Goal: Navigation & Orientation: Go to known website

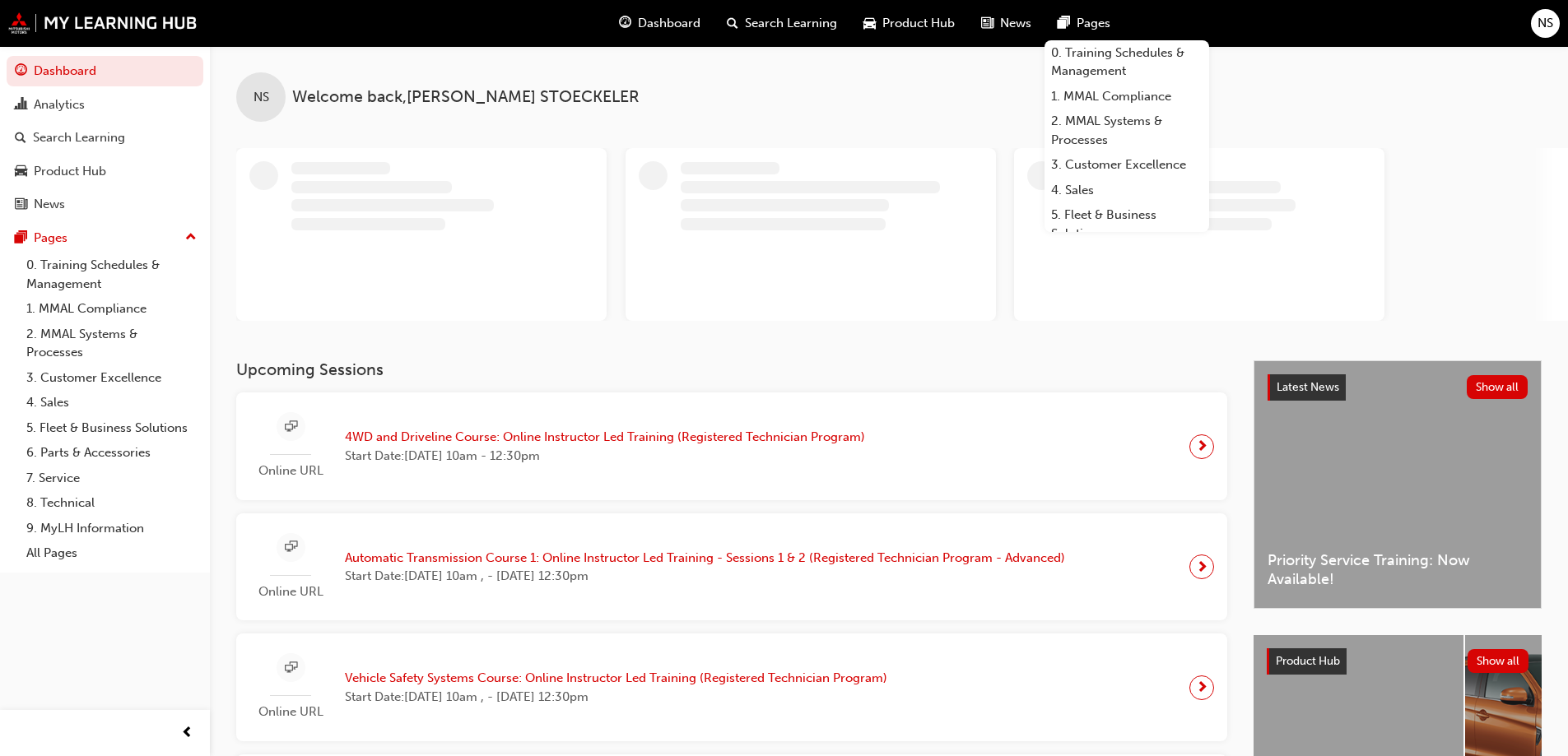
click at [1538, 22] on span "NS" at bounding box center [1545, 23] width 15 height 19
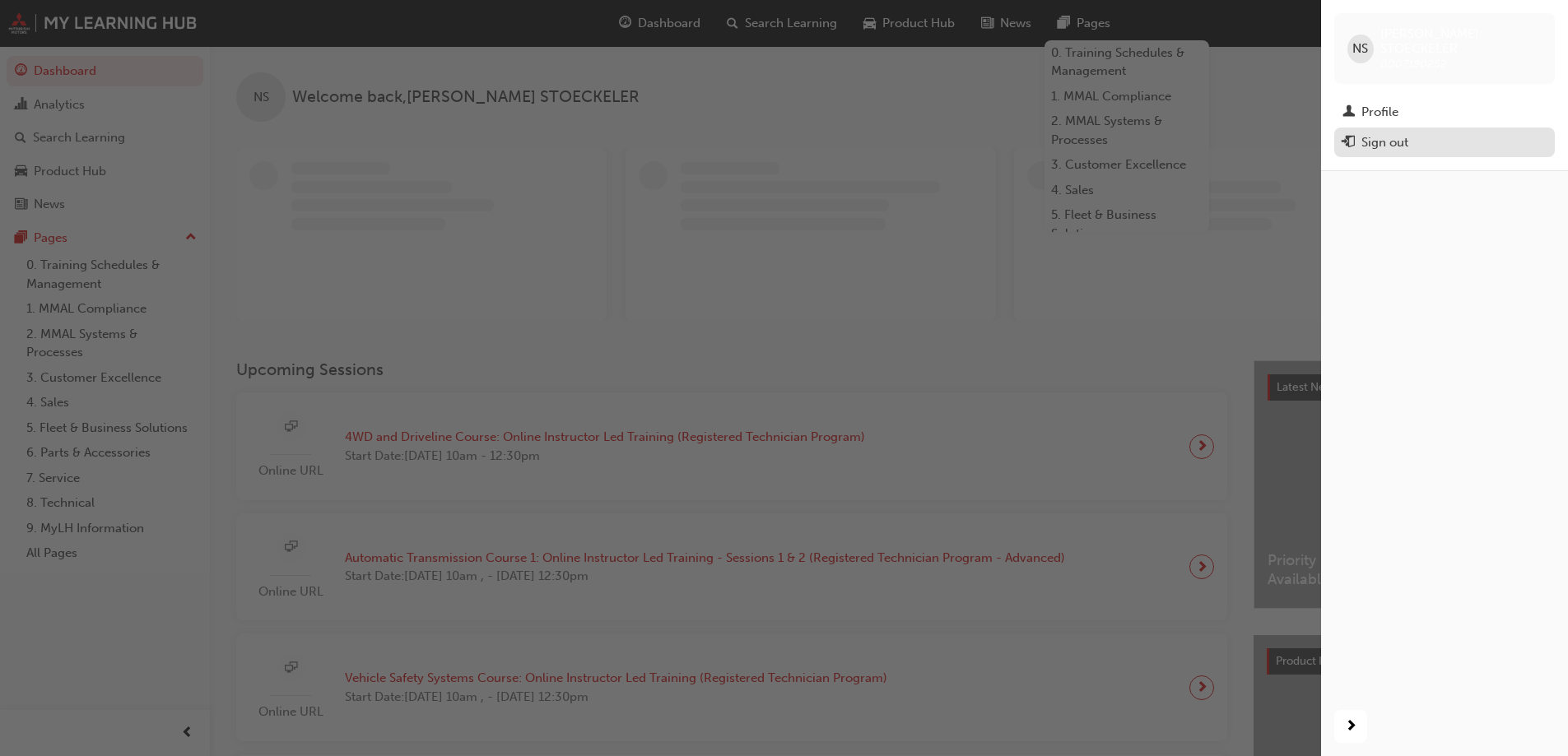
click at [1386, 133] on div "Sign out" at bounding box center [1384, 143] width 47 height 19
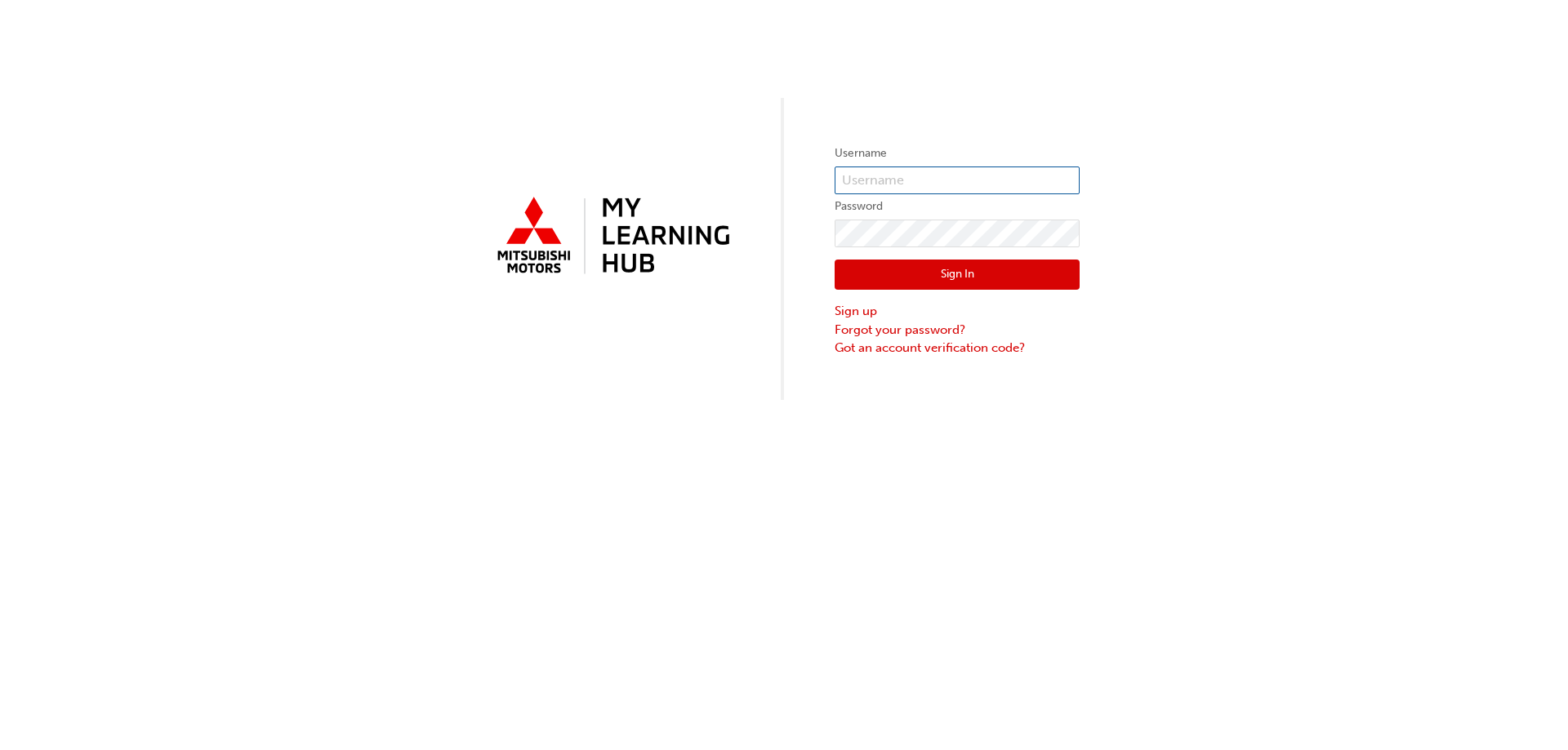
type input "0007180252"
click at [930, 182] on input "0007180252" at bounding box center [957, 180] width 245 height 28
click at [931, 289] on button "Sign In" at bounding box center [957, 275] width 245 height 31
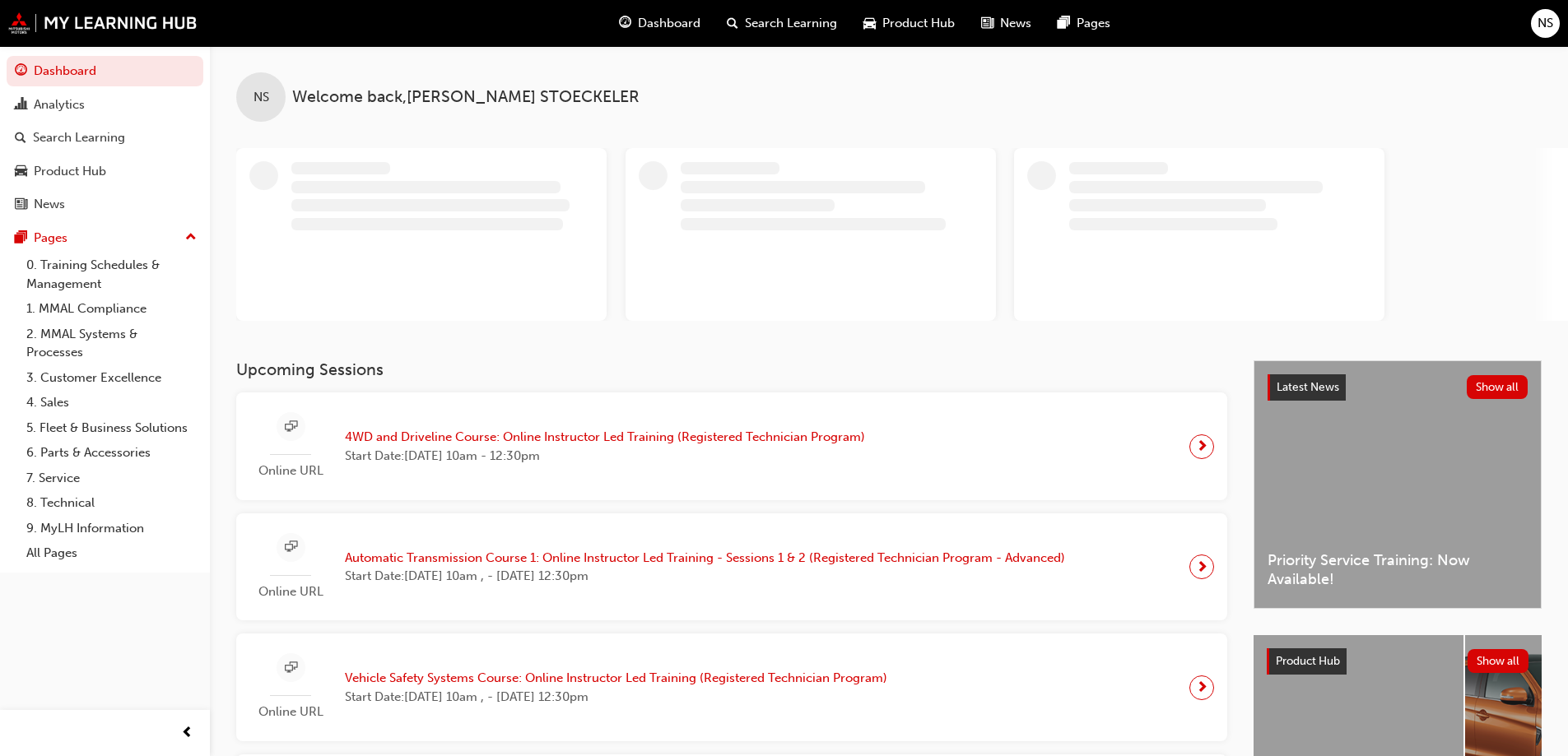
click at [1546, 25] on span "NS" at bounding box center [1545, 23] width 15 height 19
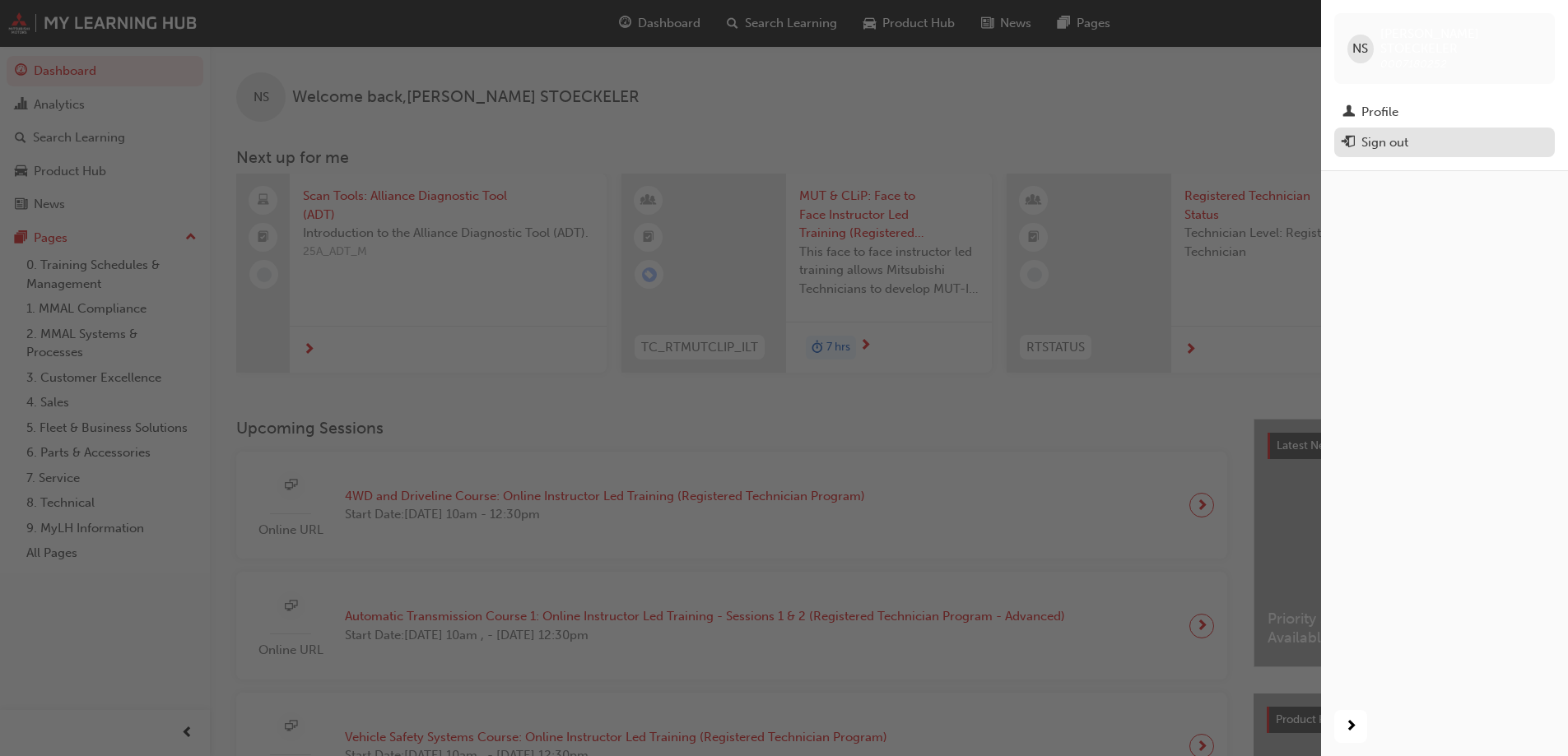
click at [1399, 133] on div "Sign out" at bounding box center [1384, 143] width 47 height 19
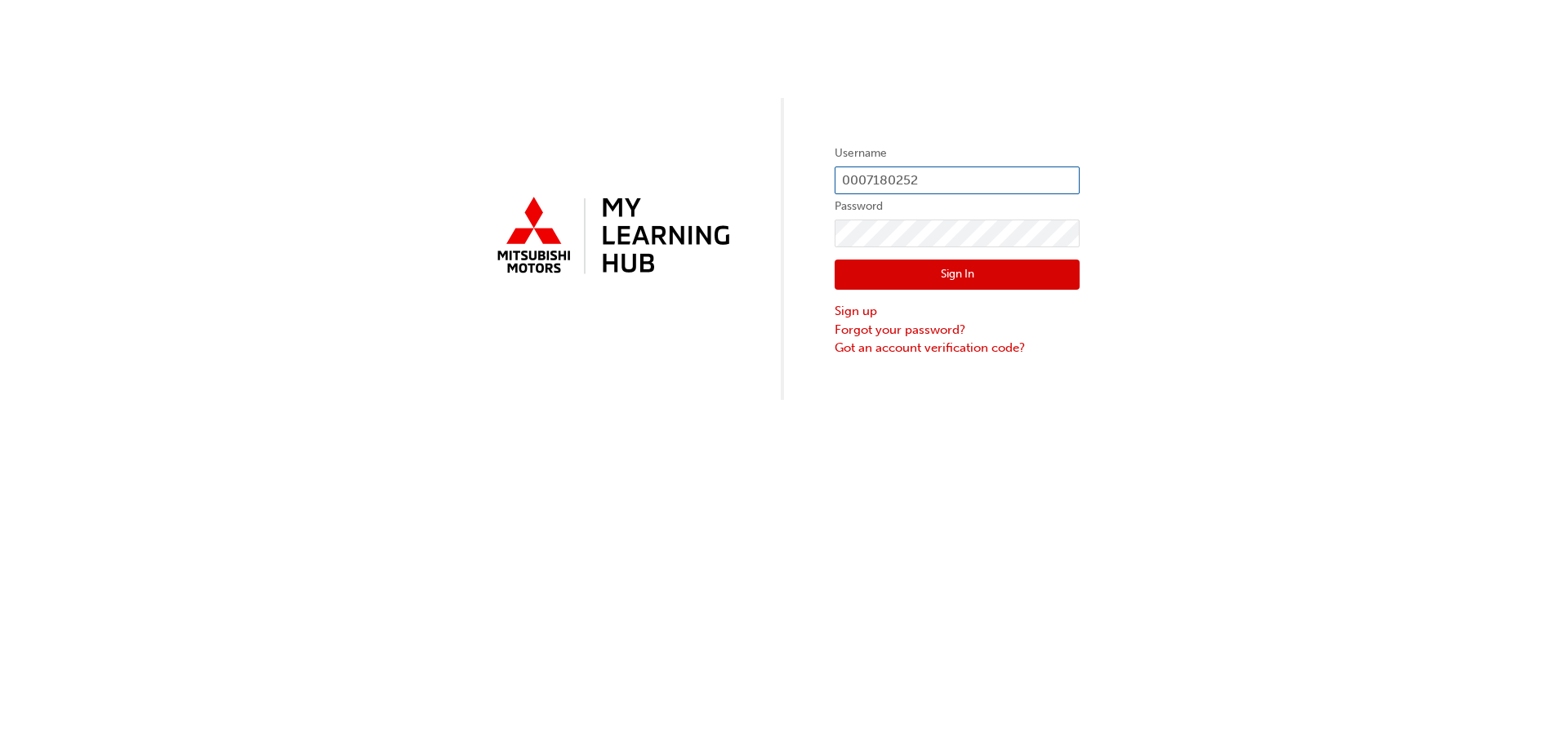
click at [936, 182] on input "0007180252" at bounding box center [957, 180] width 245 height 28
type input "0005163960"
click at [975, 278] on button "Sign In" at bounding box center [957, 275] width 245 height 31
